Goal: Navigation & Orientation: Find specific page/section

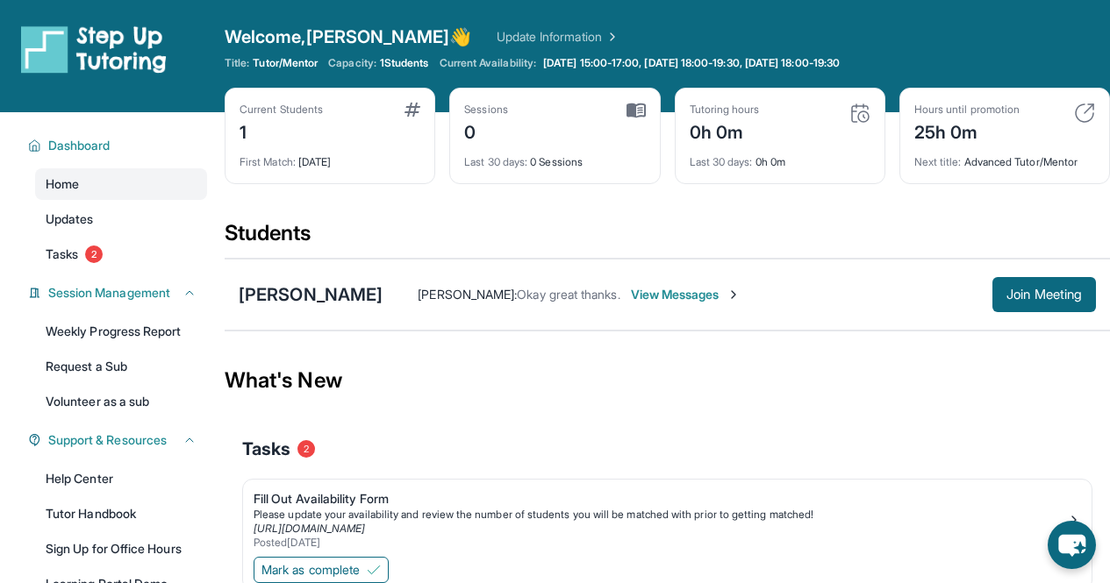
scroll to position [76, 0]
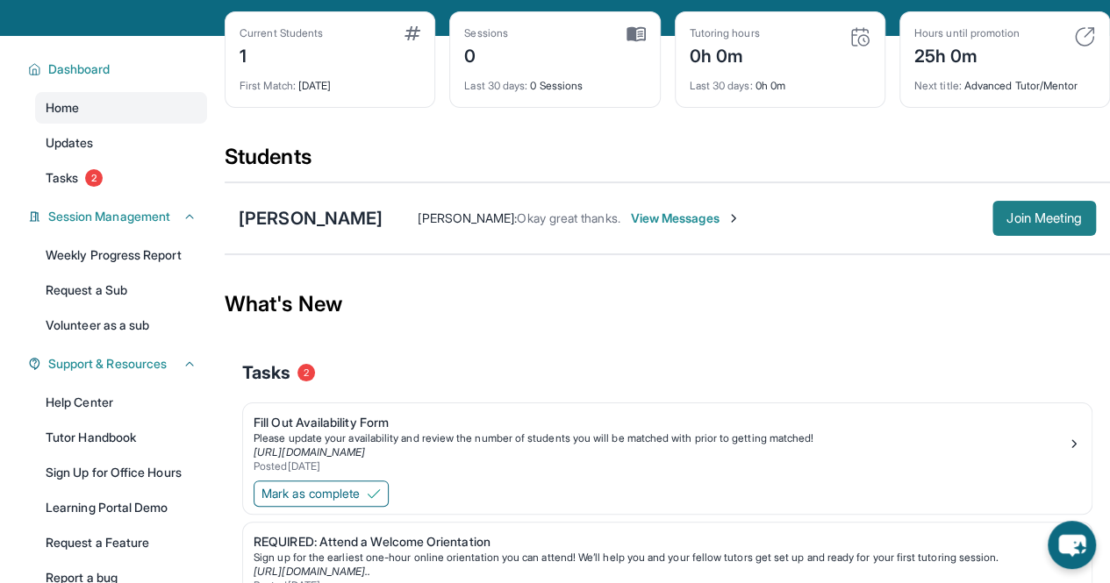
click at [1004, 225] on button "Join Meeting" at bounding box center [1044, 218] width 104 height 35
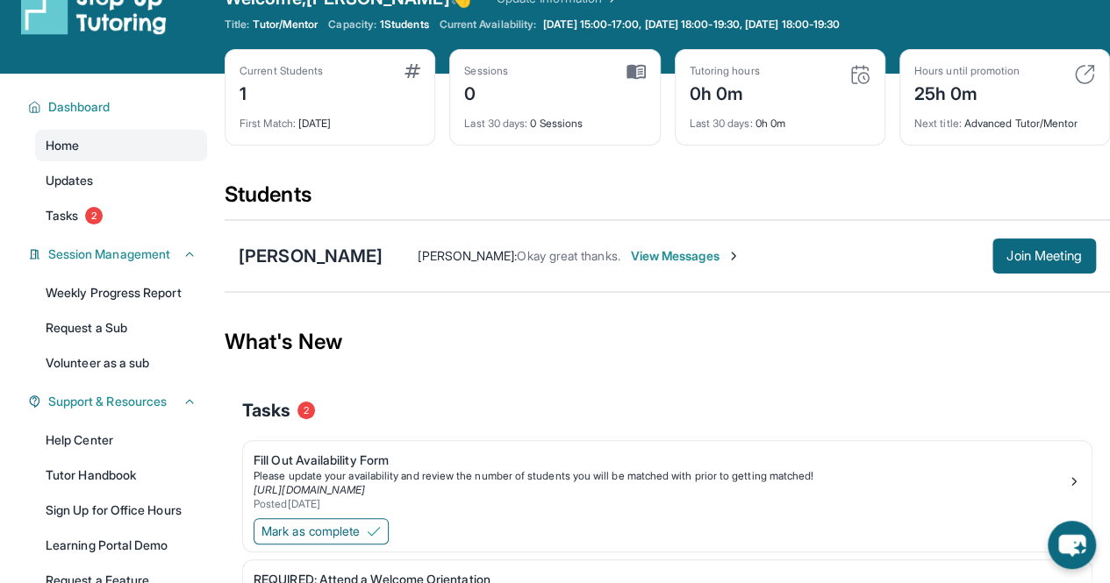
scroll to position [0, 0]
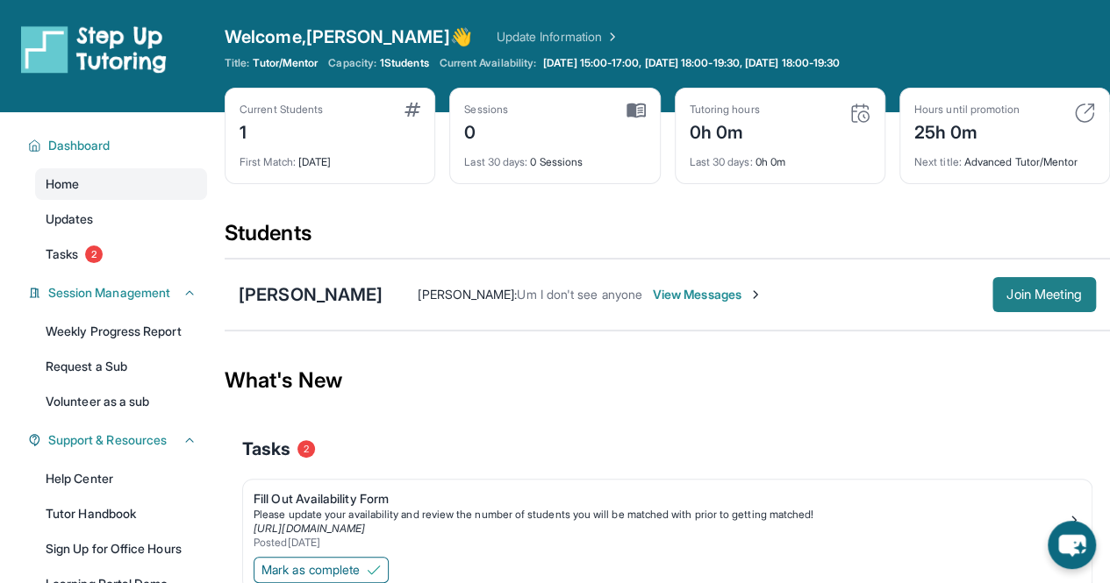
click at [1039, 294] on span "Join Meeting" at bounding box center [1043, 295] width 75 height 11
click at [1034, 291] on span "Join Meeting" at bounding box center [1043, 295] width 75 height 11
click at [121, 213] on link "Updates" at bounding box center [121, 220] width 172 height 32
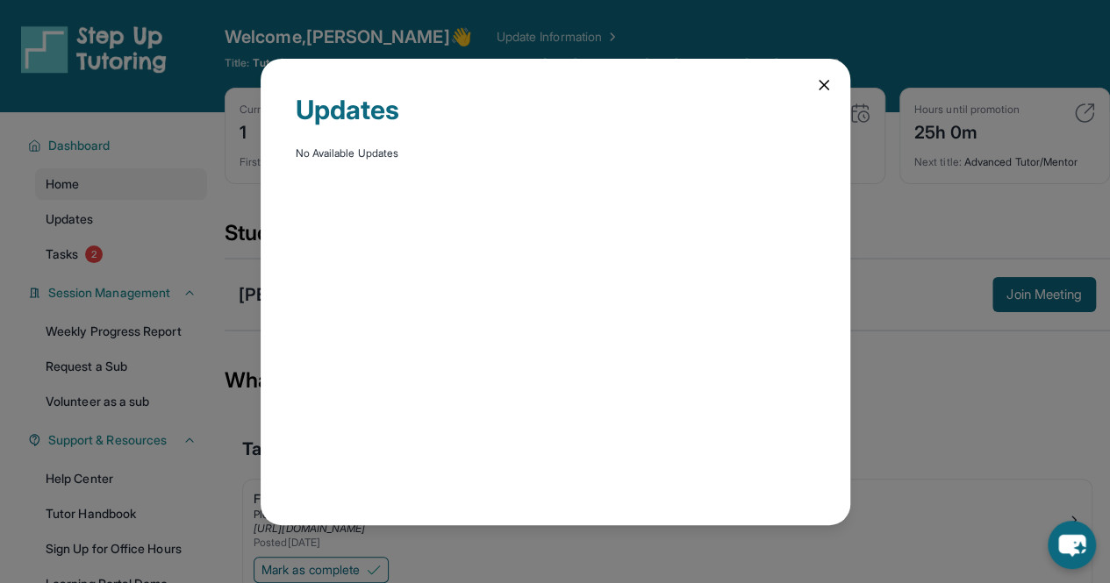
click at [819, 86] on icon at bounding box center [824, 85] width 18 height 18
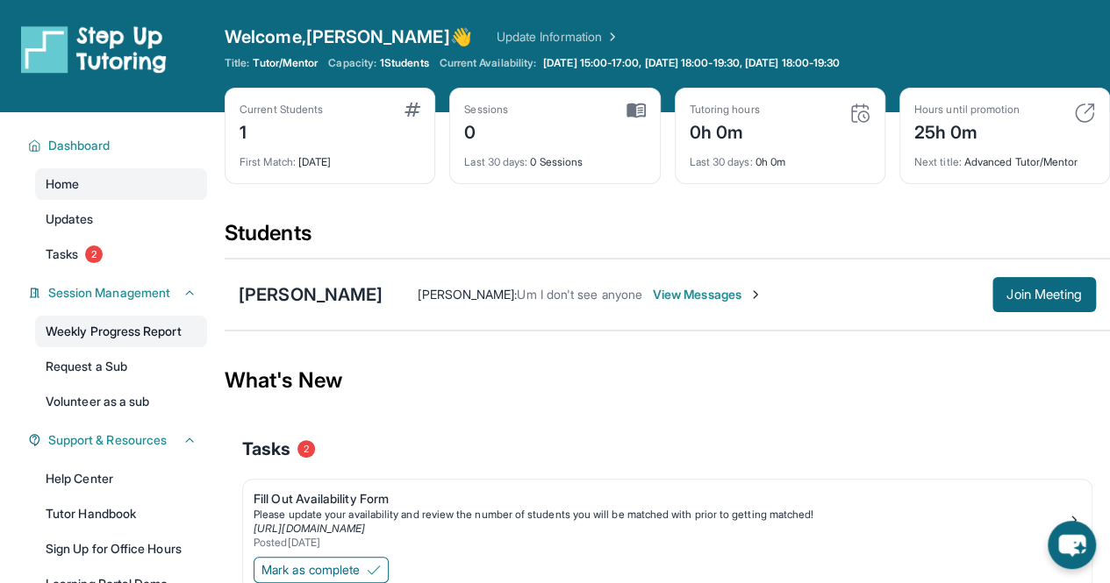
scroll to position [174, 0]
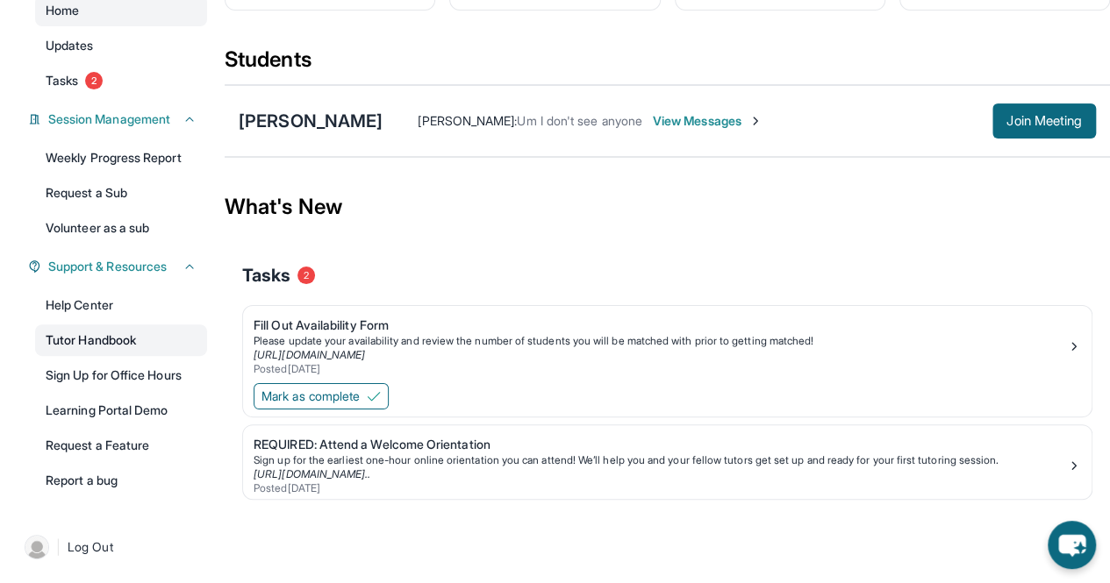
click at [140, 337] on link "Tutor Handbook" at bounding box center [121, 341] width 172 height 32
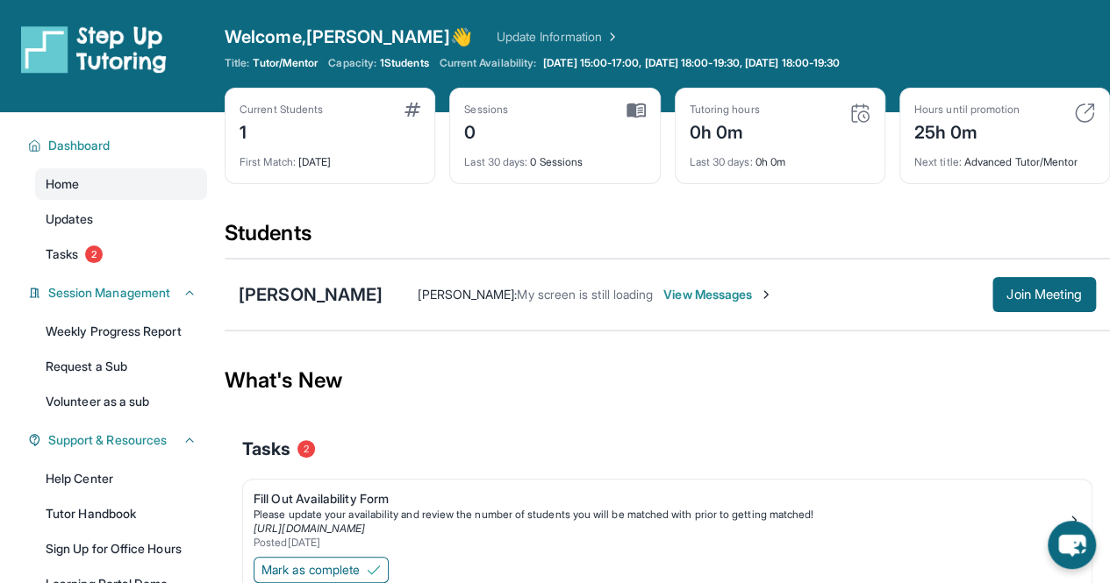
click at [500, 33] on link "Update Information" at bounding box center [558, 37] width 123 height 18
click at [96, 142] on span "Dashboard" at bounding box center [79, 146] width 62 height 18
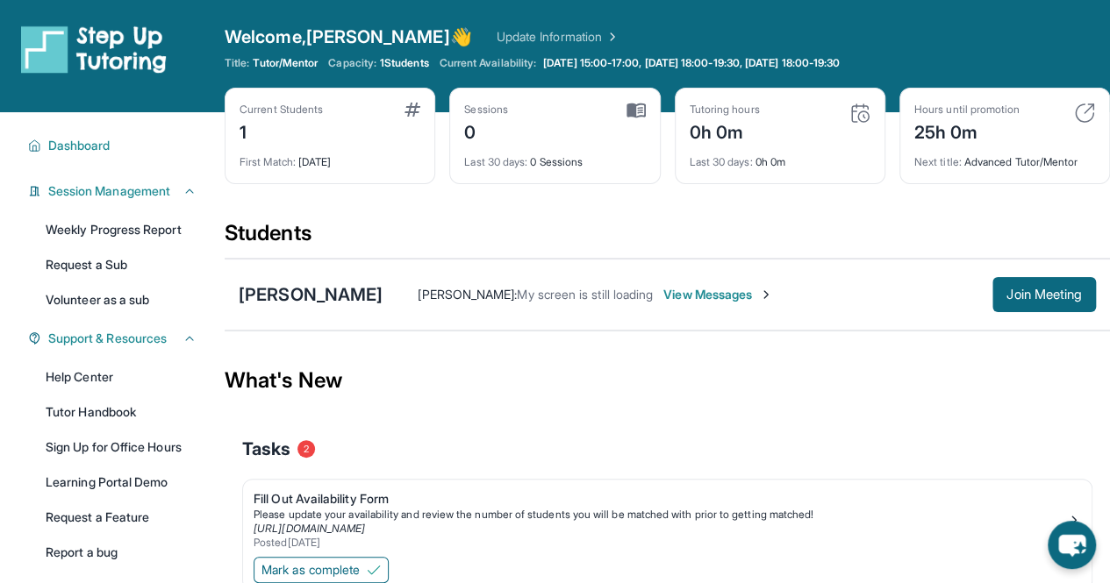
click at [132, 125] on div "Dashboard Home Updates Tasks 2 Session Management Weekly Progress Report Reques…" at bounding box center [112, 347] width 225 height 470
click at [126, 143] on button "Dashboard" at bounding box center [118, 146] width 155 height 18
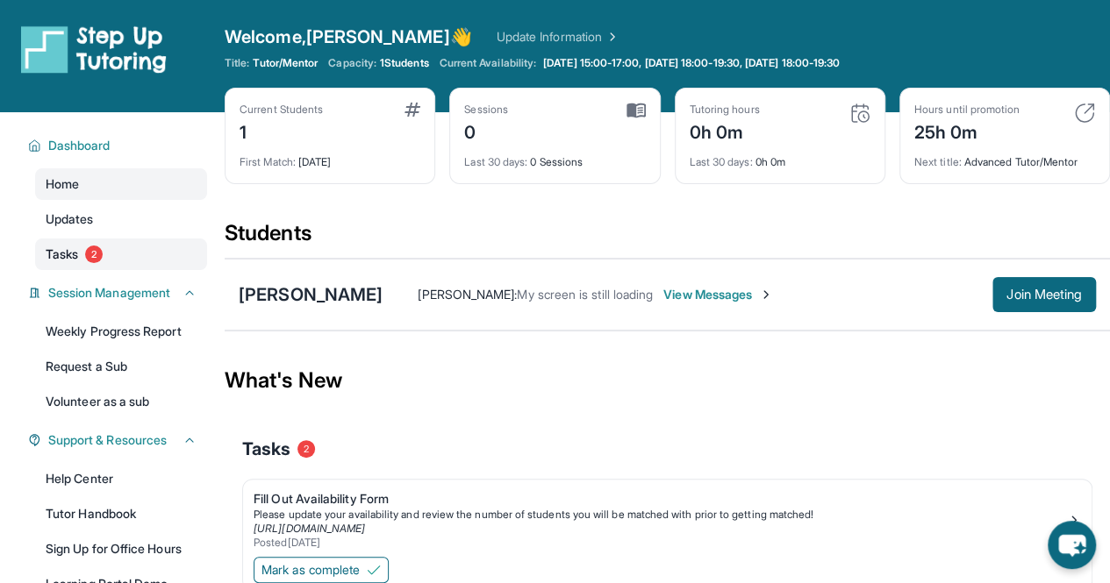
click at [110, 247] on link "Tasks 2" at bounding box center [121, 255] width 172 height 32
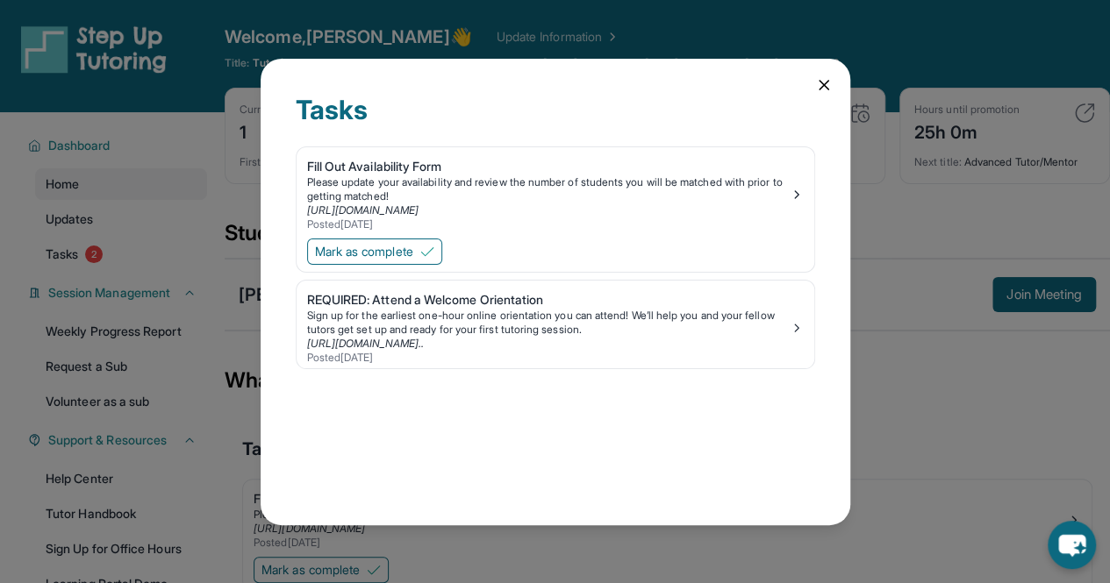
click at [817, 94] on div "Tasks Fill Out Availability Form Please update your availability and review the…" at bounding box center [556, 292] width 590 height 467
click at [824, 80] on icon at bounding box center [824, 85] width 18 height 18
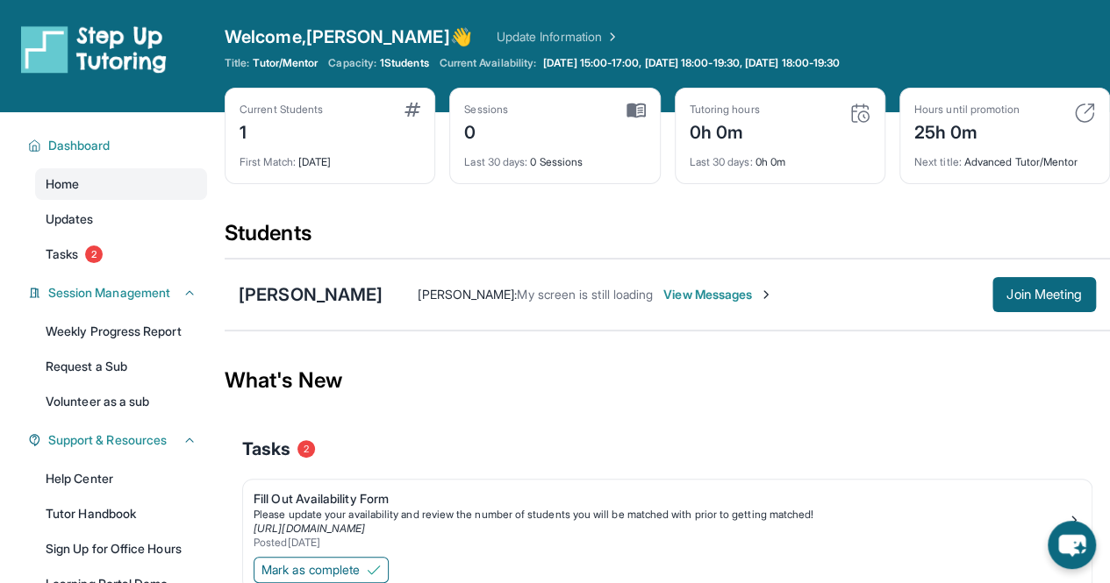
click at [164, 202] on div "Home Updates Tasks 2" at bounding box center [121, 219] width 172 height 102
click at [163, 218] on link "Updates" at bounding box center [121, 220] width 172 height 32
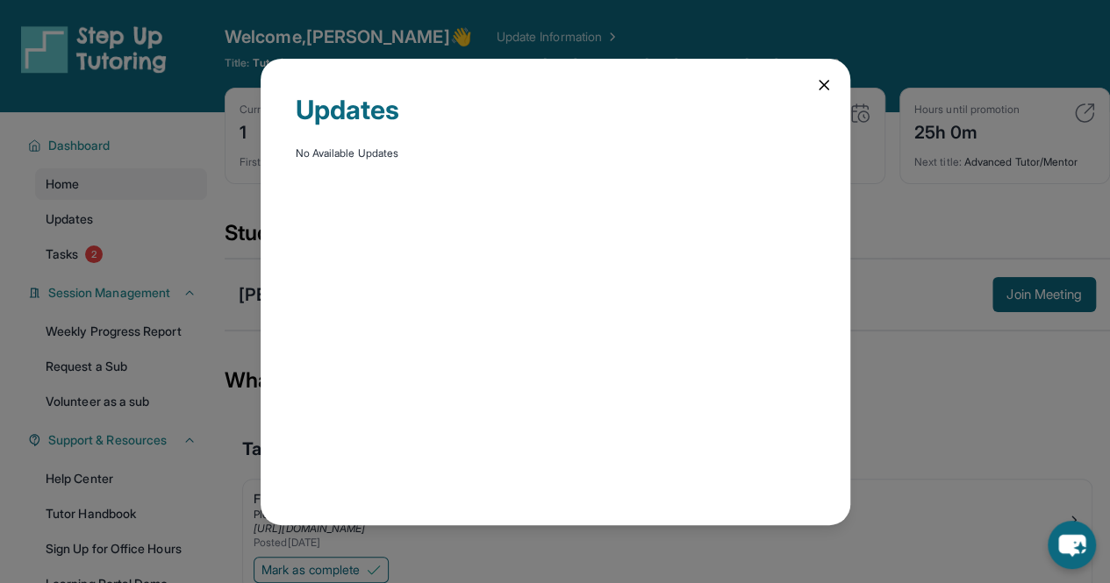
click at [809, 81] on div "Updates No Available Updates" at bounding box center [556, 292] width 590 height 467
click at [812, 81] on div "Updates No Available Updates" at bounding box center [556, 292] width 590 height 467
click at [818, 80] on icon at bounding box center [824, 85] width 18 height 18
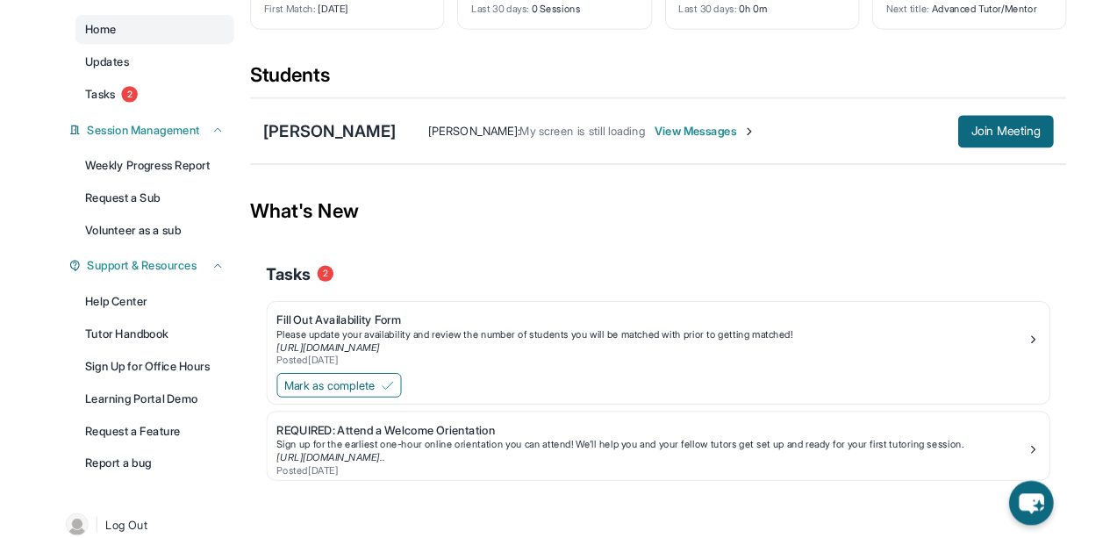
scroll to position [174, 0]
